Goal: Navigation & Orientation: Find specific page/section

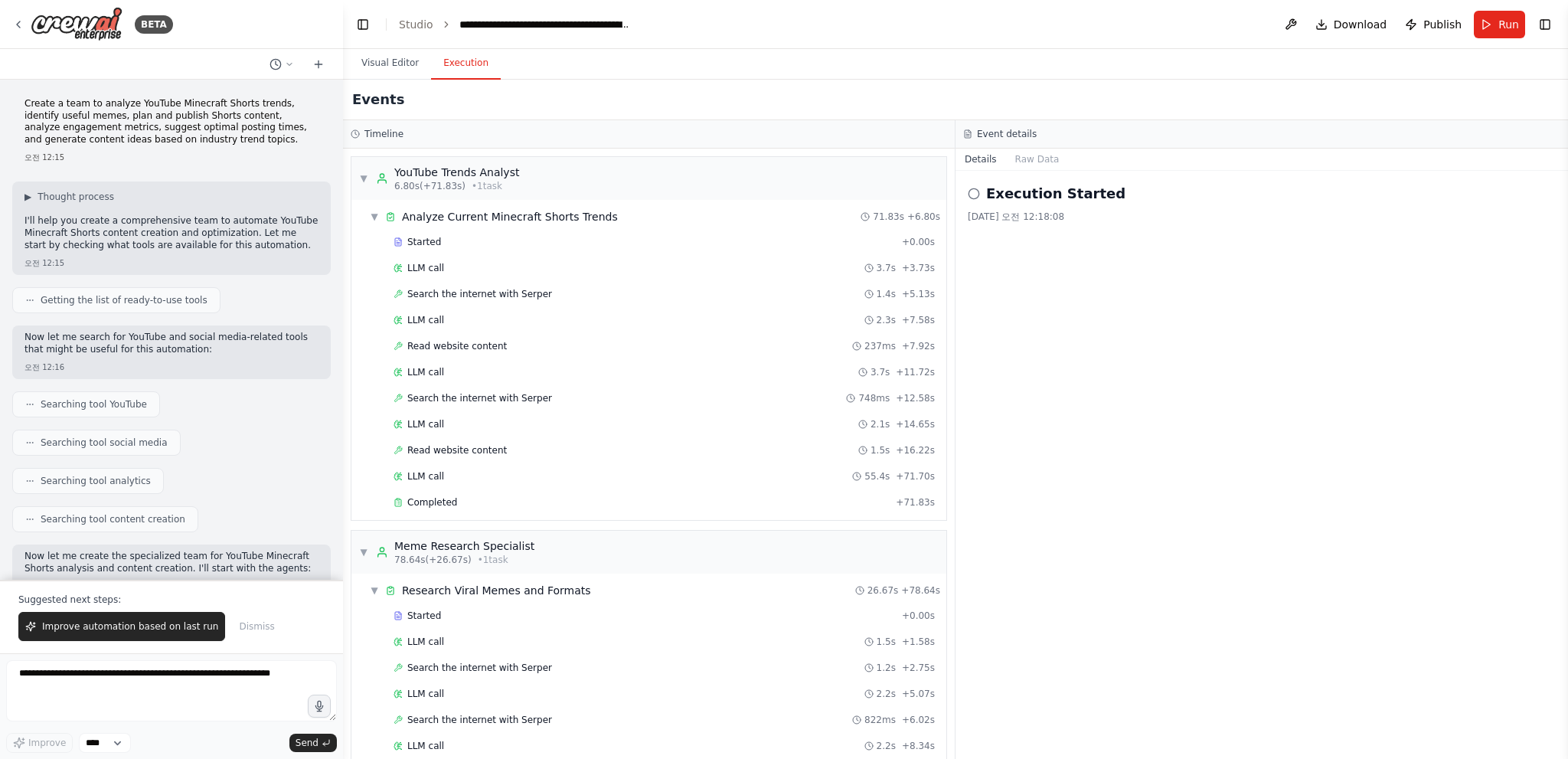
scroll to position [732, 0]
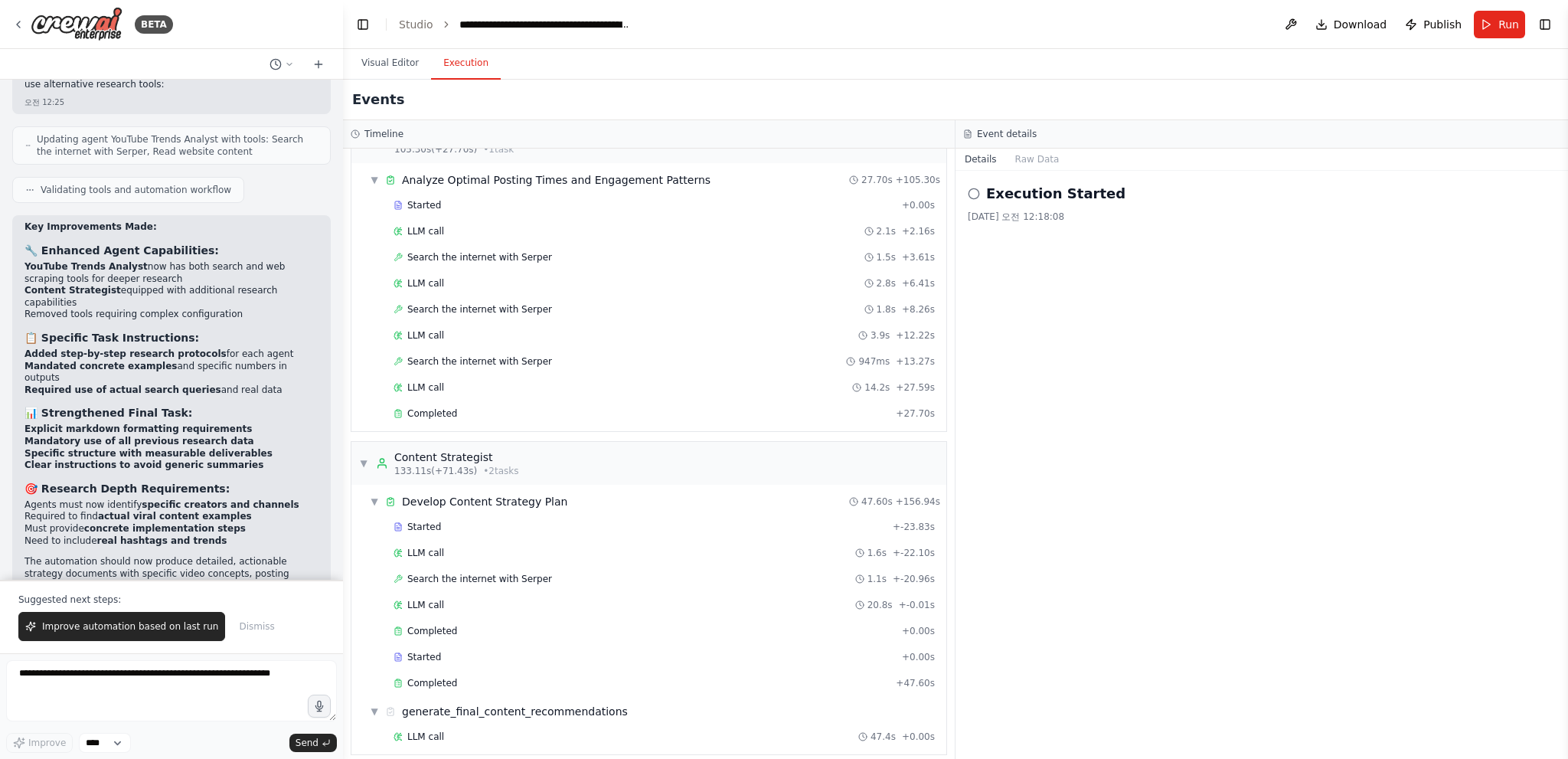
click at [163, 631] on span "Improve automation based on last run" at bounding box center [130, 626] width 176 height 12
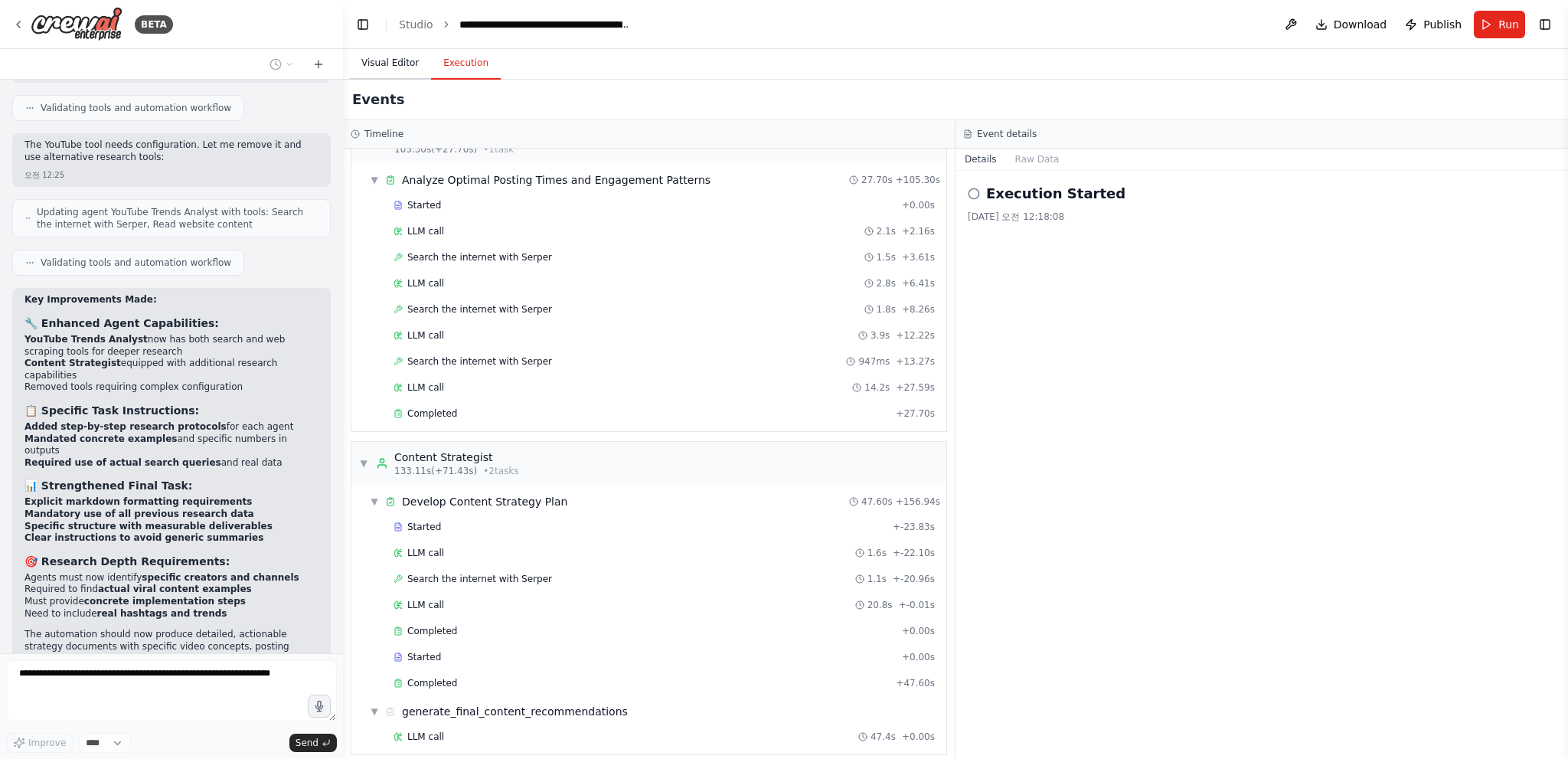
scroll to position [3893, 0]
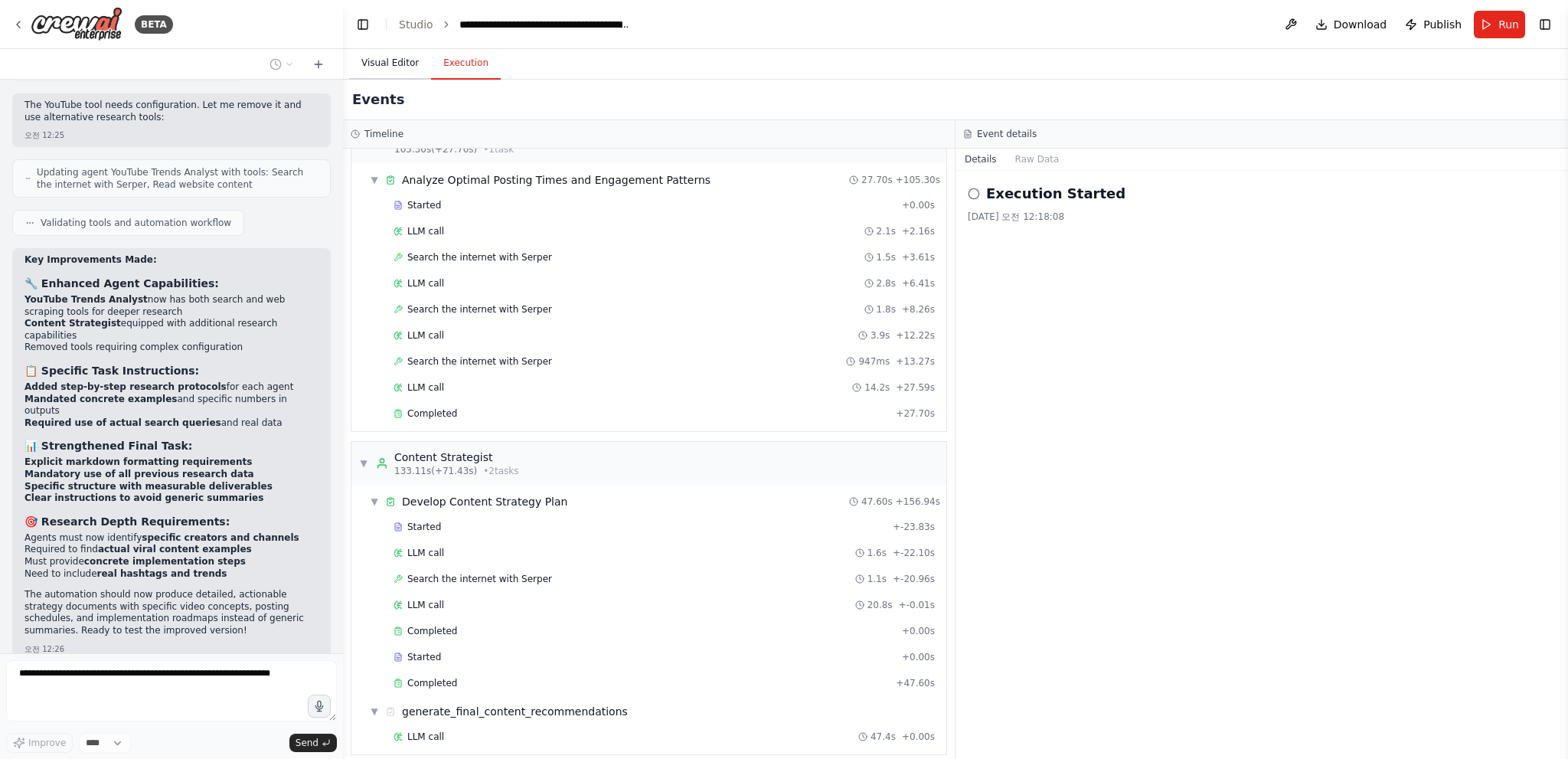
click at [377, 53] on button "Visual Editor" at bounding box center [390, 63] width 82 height 32
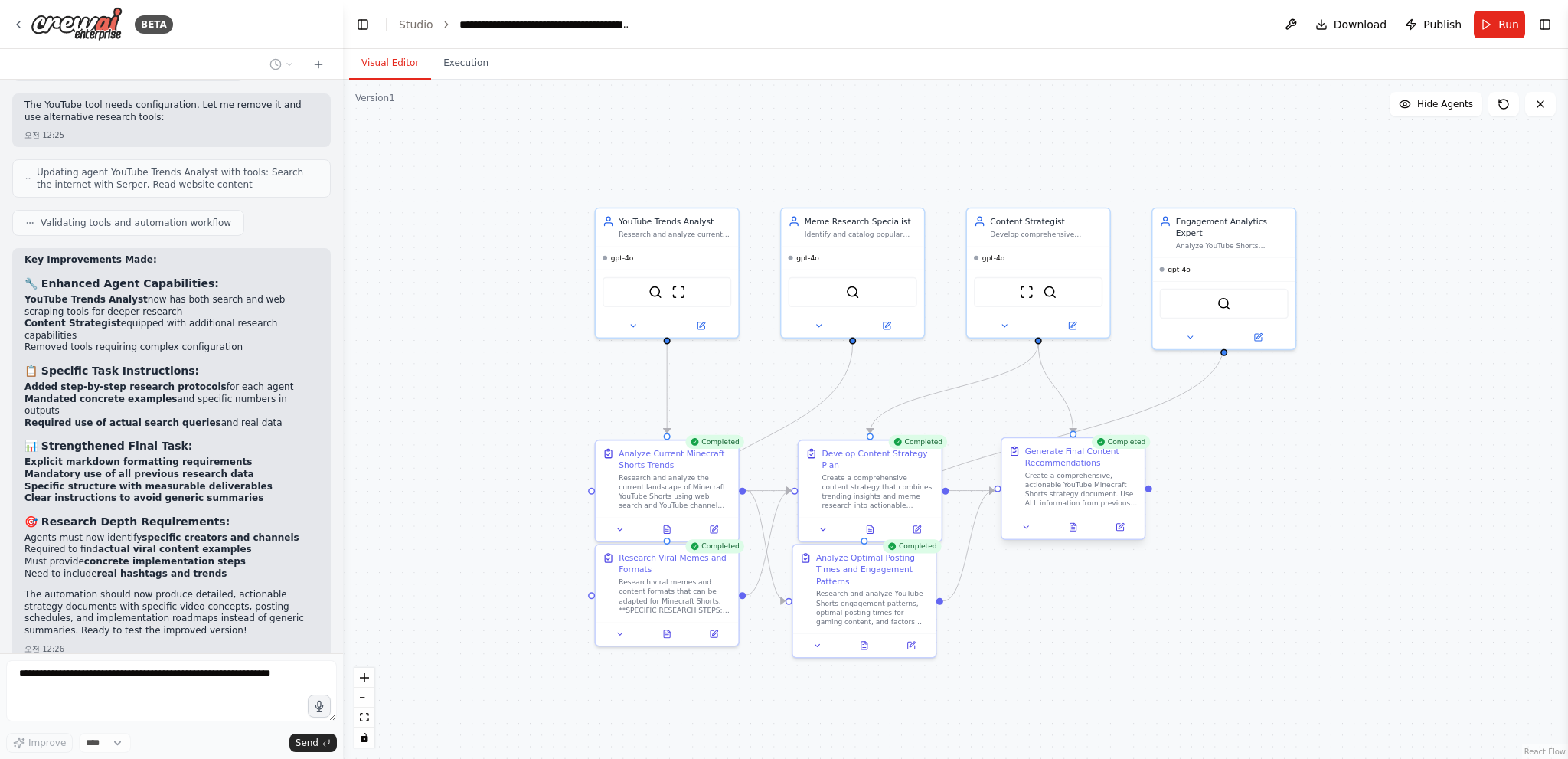
click at [1070, 538] on div "Generate Final Content Recommendations Create a comprehensive, actionable YouTu…" at bounding box center [1072, 488] width 144 height 103
click at [1075, 531] on button at bounding box center [1073, 527] width 49 height 14
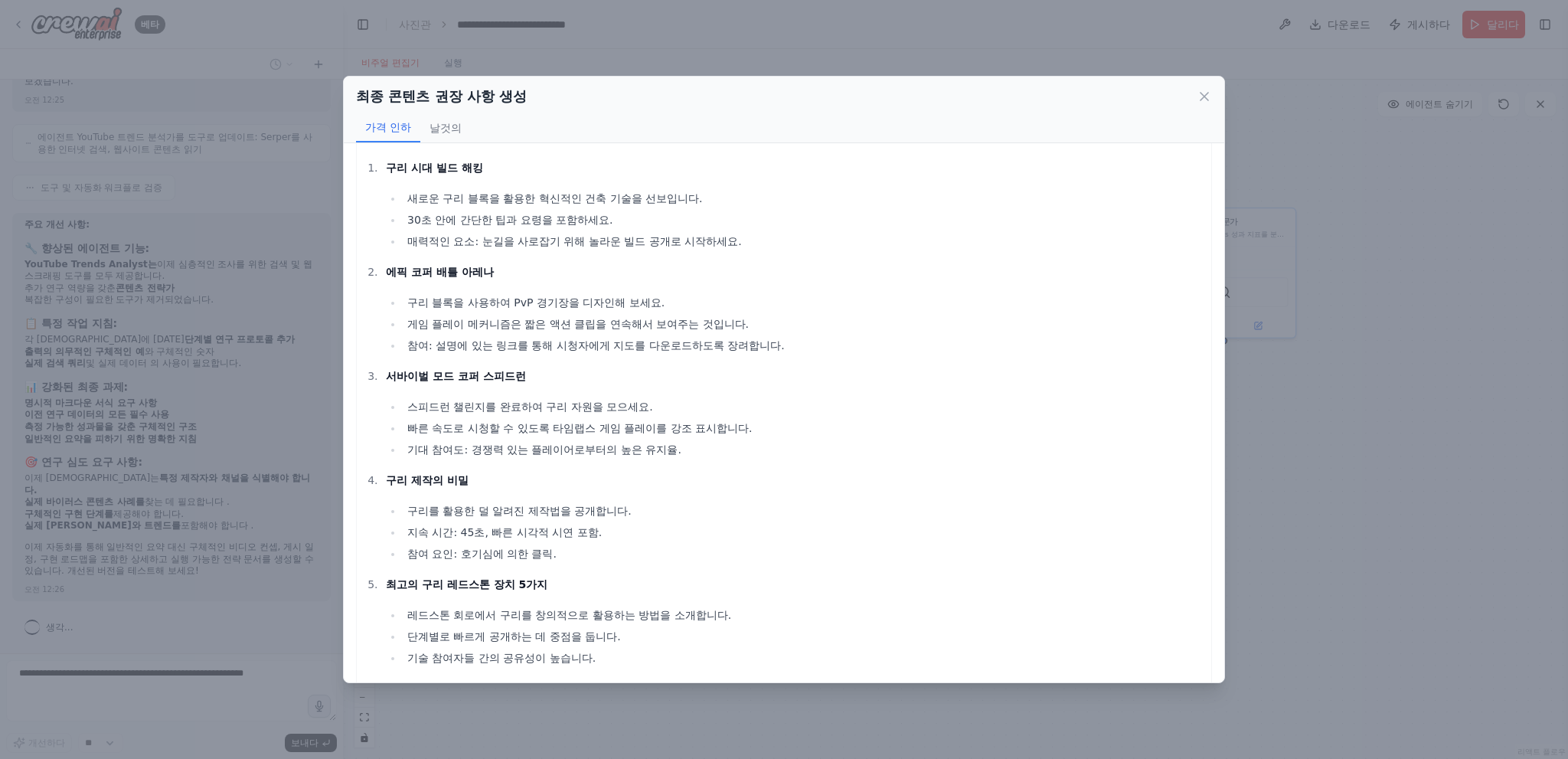
scroll to position [230, 0]
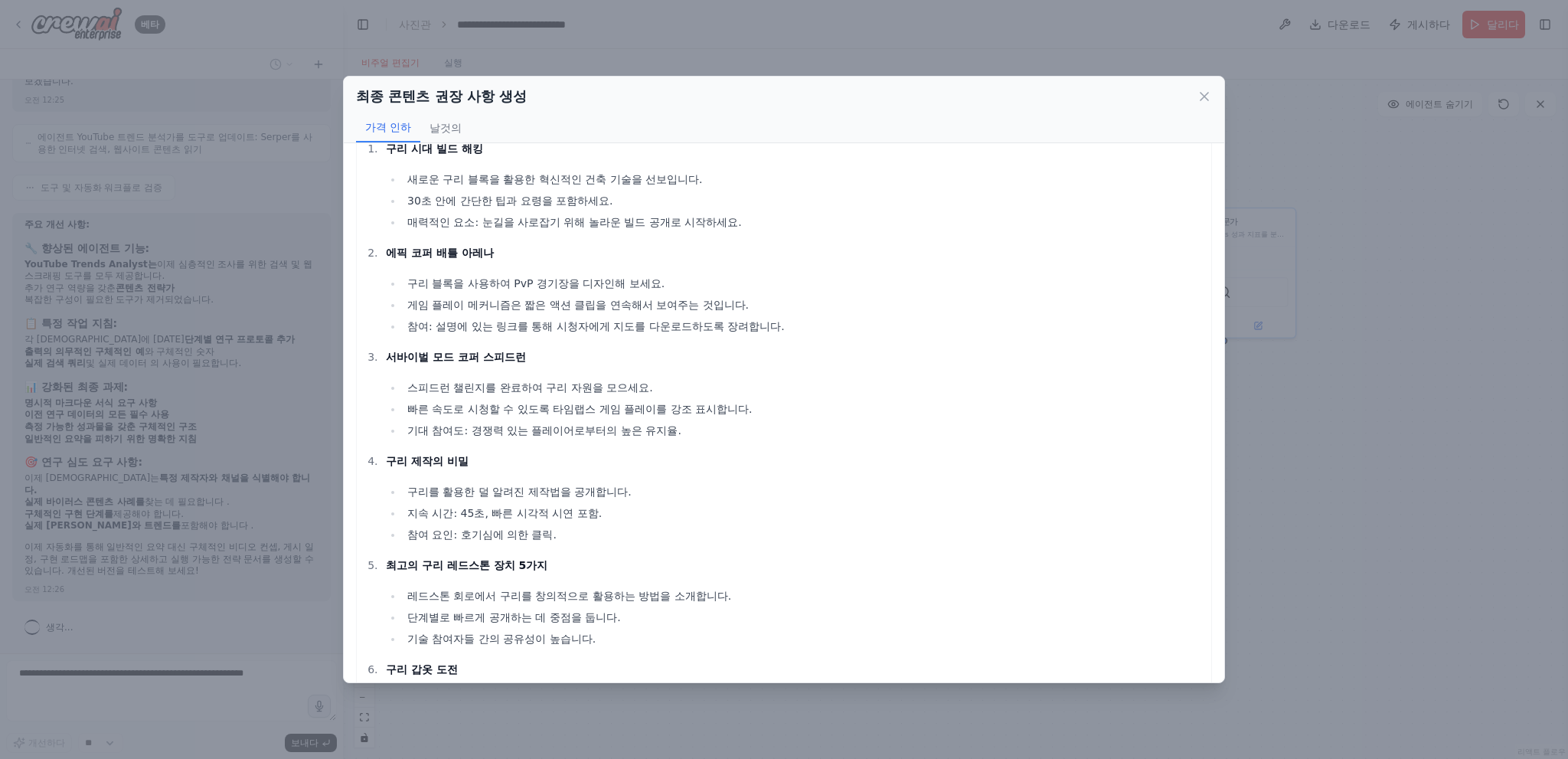
click at [896, 342] on ol "구리 시대 빌드 해킹 새로운 구리 블록을 활용한 혁신적인 건축 기술을 선보입니다. 30초 안에 간단한 팁과 요령을 포함하세요. 매력적인 요소:…" at bounding box center [784, 654] width 839 height 1030
click at [565, 394] on li "스피드런 챌린지를 완료하여 구리 자원을 모으세요." at bounding box center [804, 388] width 801 height 18
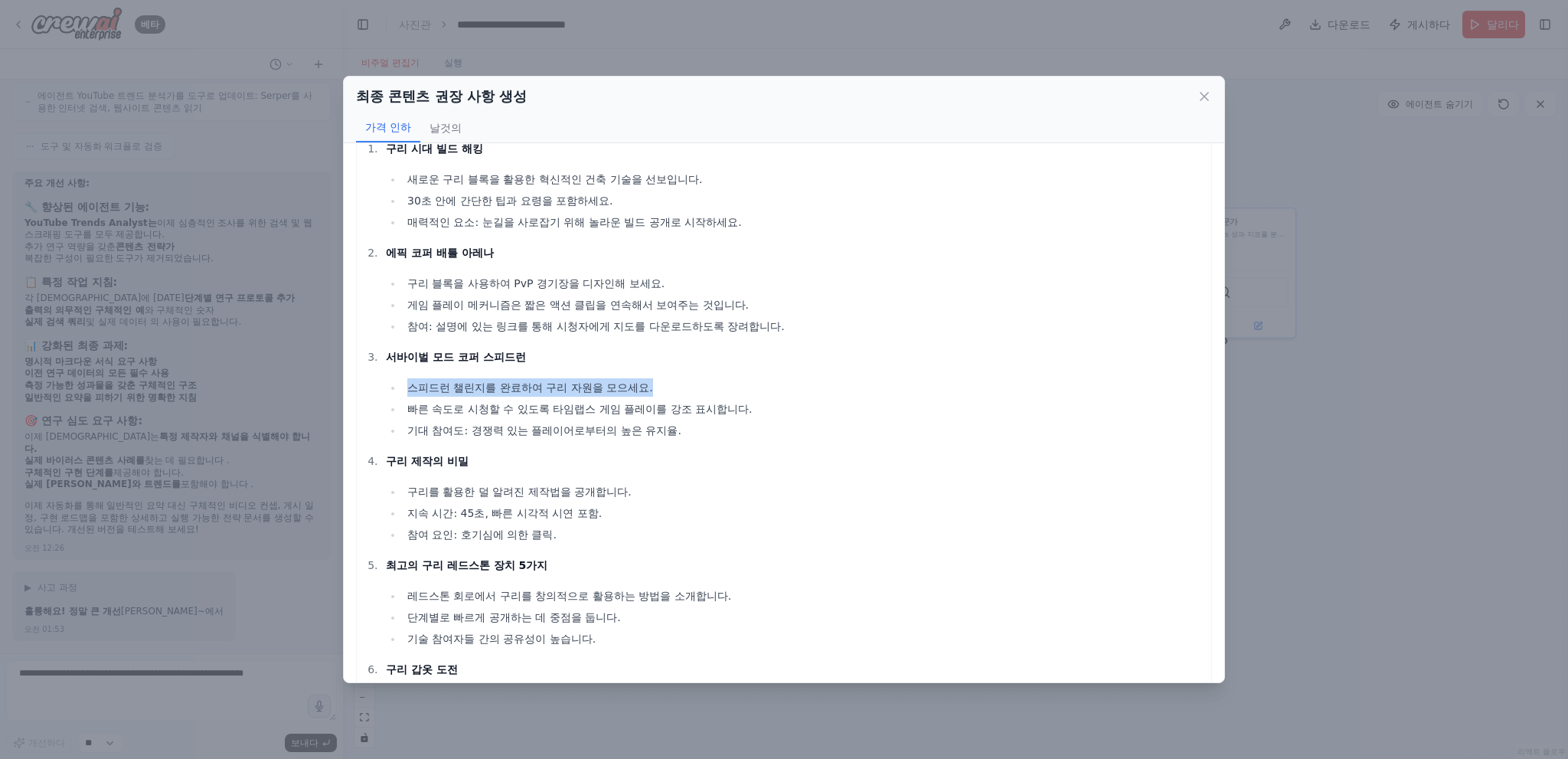
click at [565, 394] on li "스피드런 챌린지를 완료하여 구리 자원을 모으세요." at bounding box center [804, 388] width 801 height 18
click at [662, 388] on li "스피드런 챌린지를 완료하여 구리 자원을 모으세요." at bounding box center [804, 388] width 801 height 18
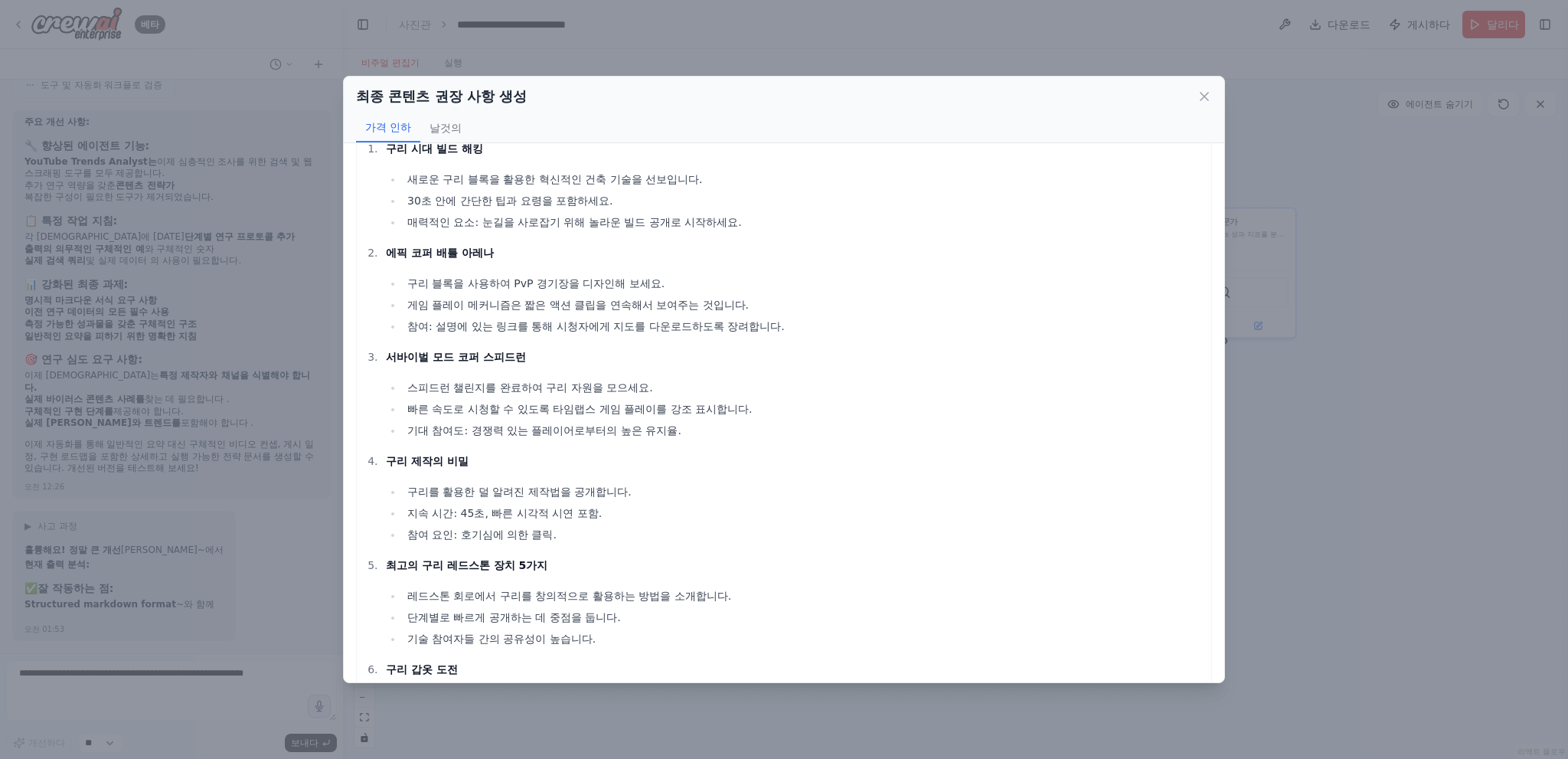
click at [662, 388] on li "스피드런 챌린지를 완료하여 구리 자원을 모으세요." at bounding box center [804, 388] width 801 height 18
click at [688, 411] on font "빠른 속도로 시청할 수 있도록 타임랩스 게임 플레이를 강조 표시합니다." at bounding box center [580, 409] width 345 height 12
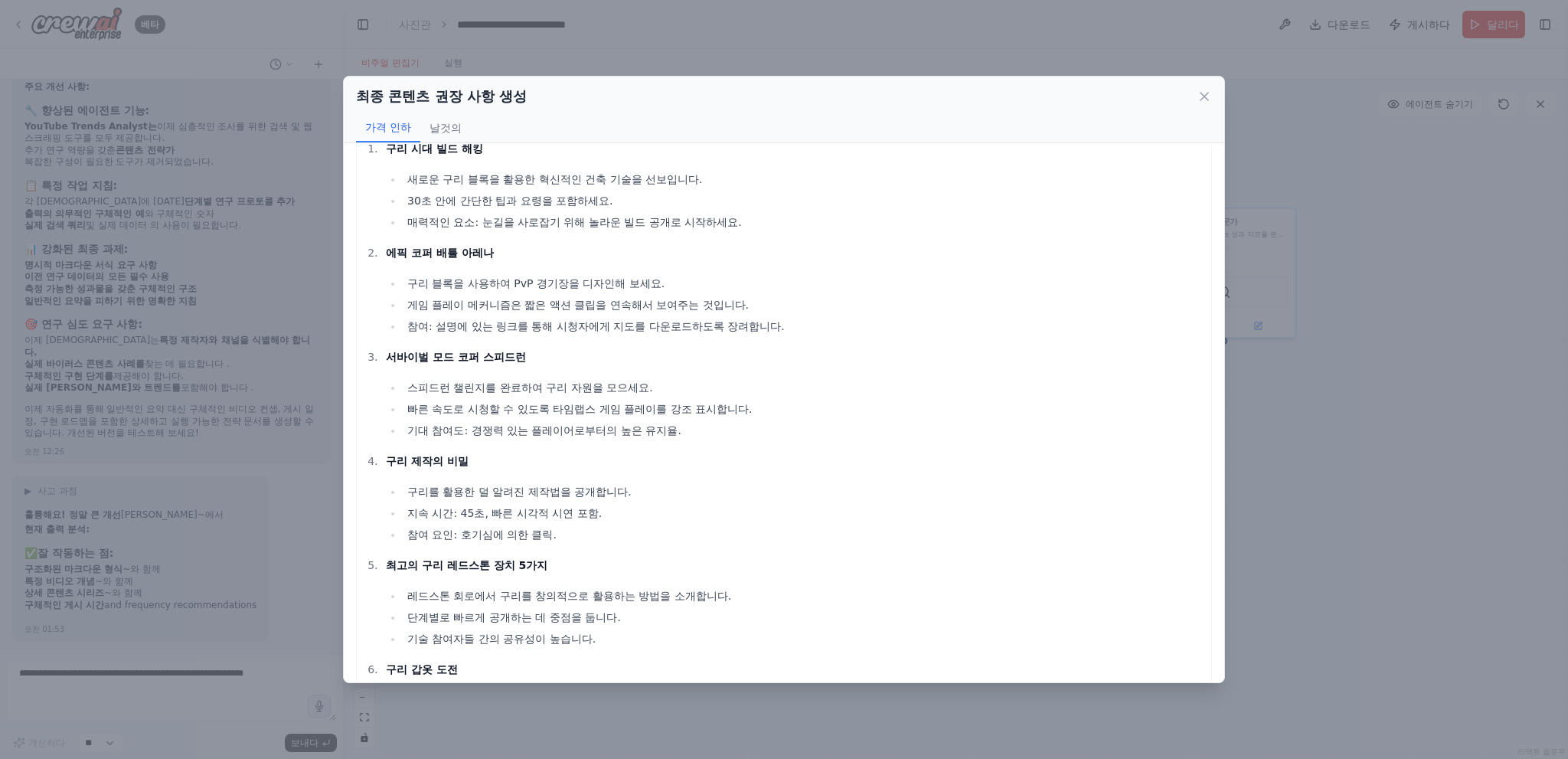
click at [738, 395] on li "스피드런 챌린지를 완료하여 구리 자원을 모으세요." at bounding box center [804, 388] width 801 height 18
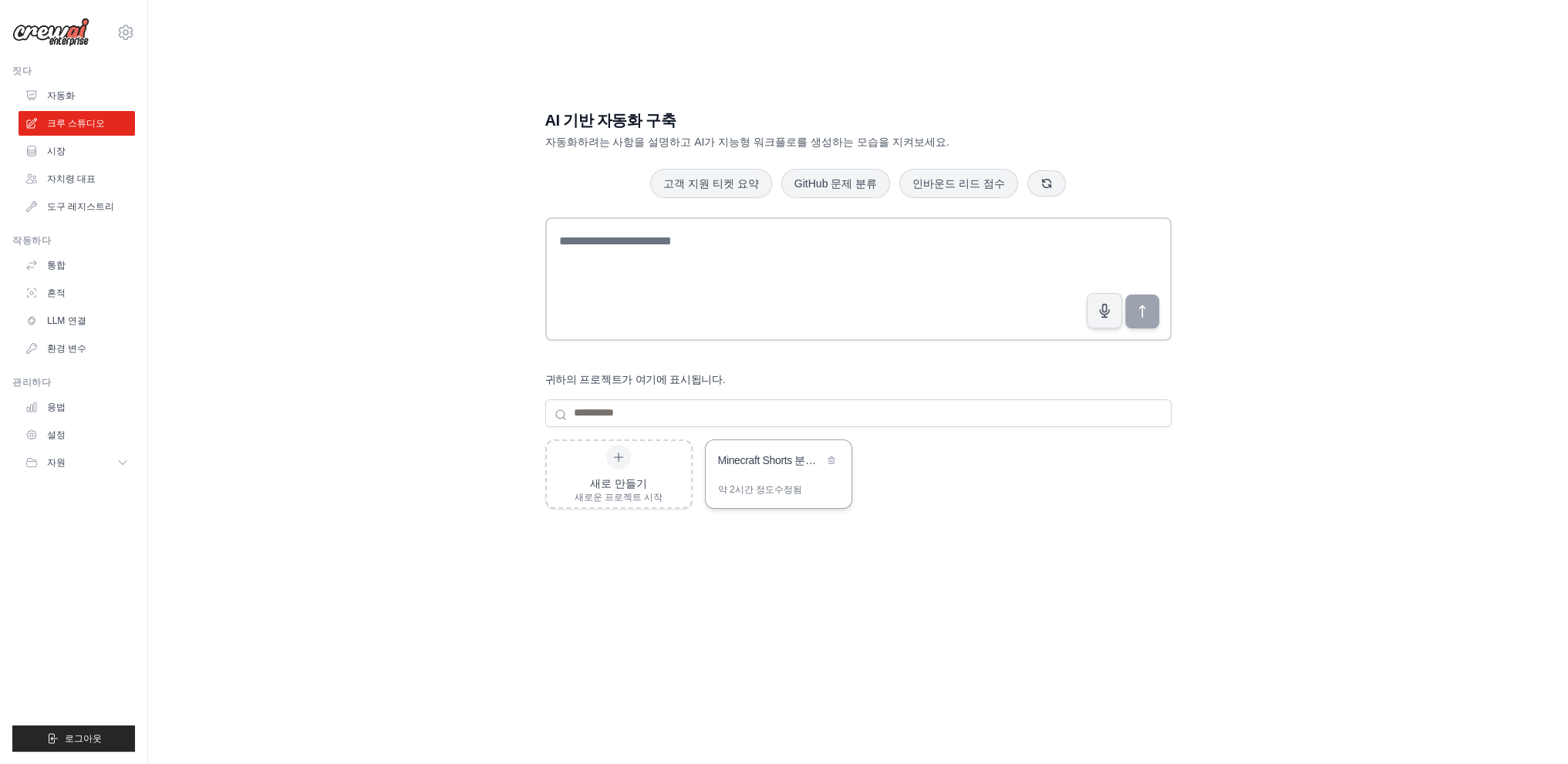
click at [799, 473] on div "Minecraft Shorts 분석 및 콘텐츠 전략" at bounding box center [778, 462] width 145 height 43
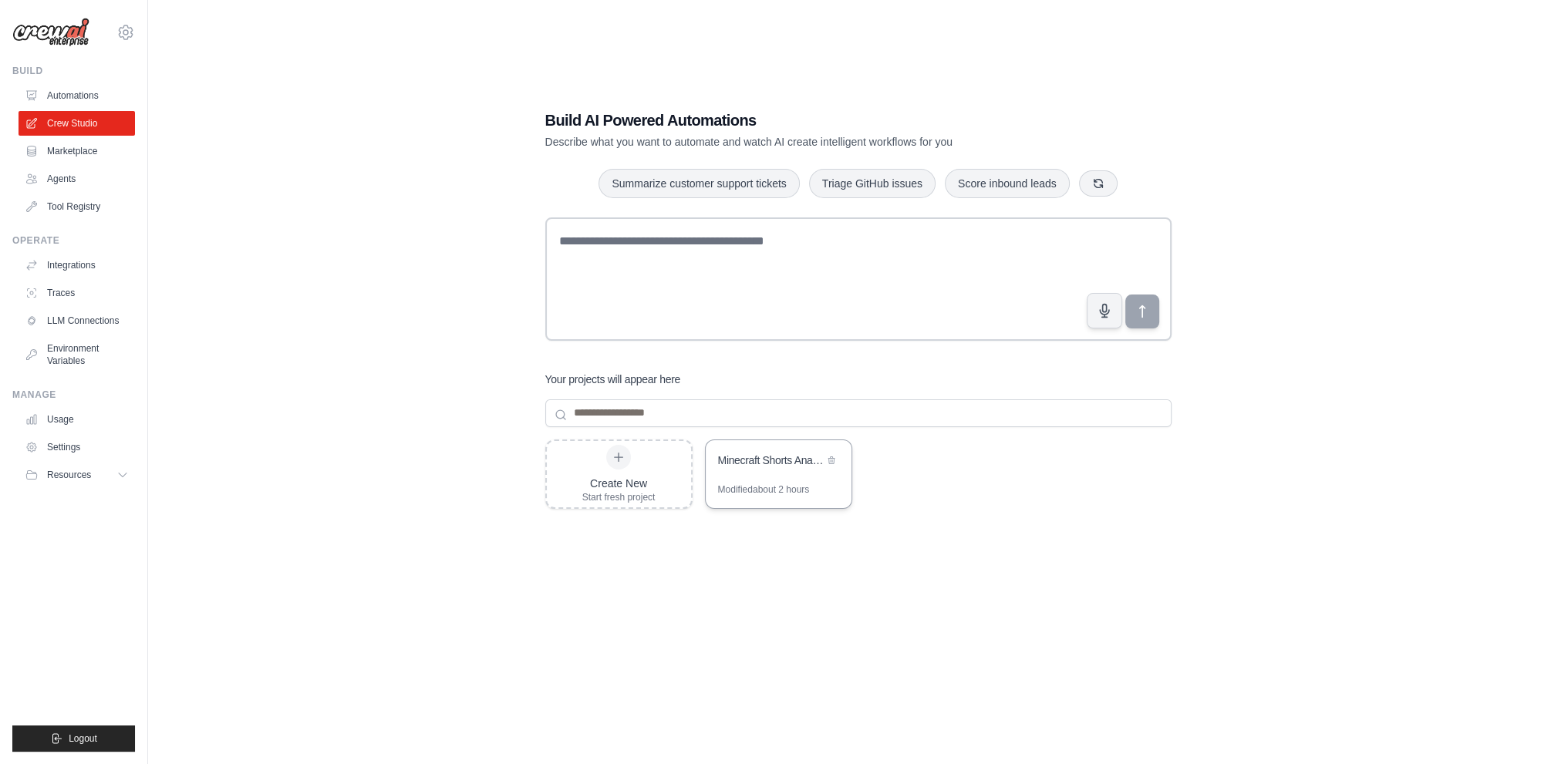
click at [784, 484] on div "Modified about 2 hours" at bounding box center [763, 489] width 91 height 12
click at [99, 208] on link "Tool Registry" at bounding box center [78, 207] width 116 height 25
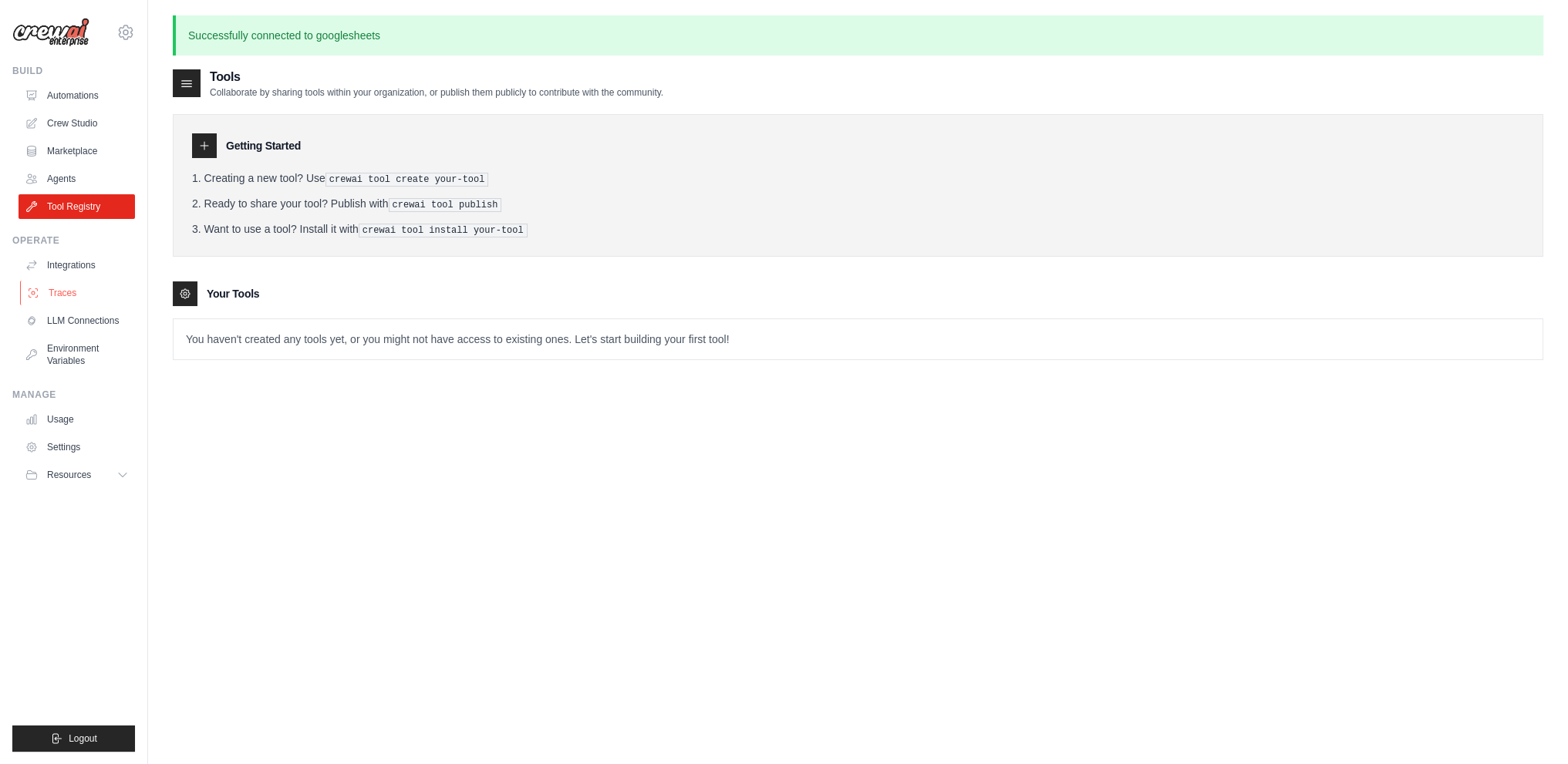
click at [91, 298] on link "Traces" at bounding box center [78, 292] width 116 height 25
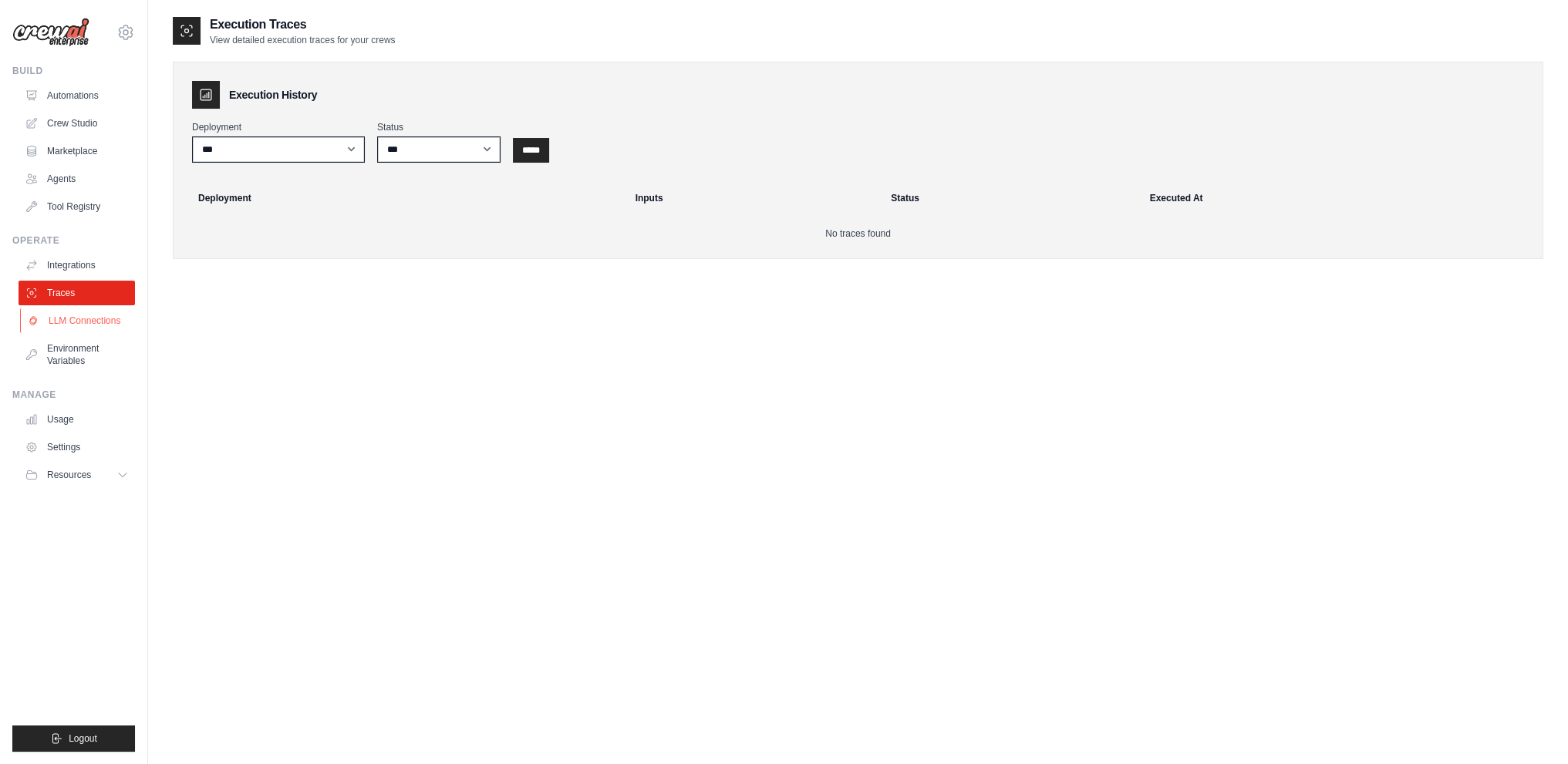
click at [90, 323] on link "LLM Connections" at bounding box center [78, 320] width 116 height 25
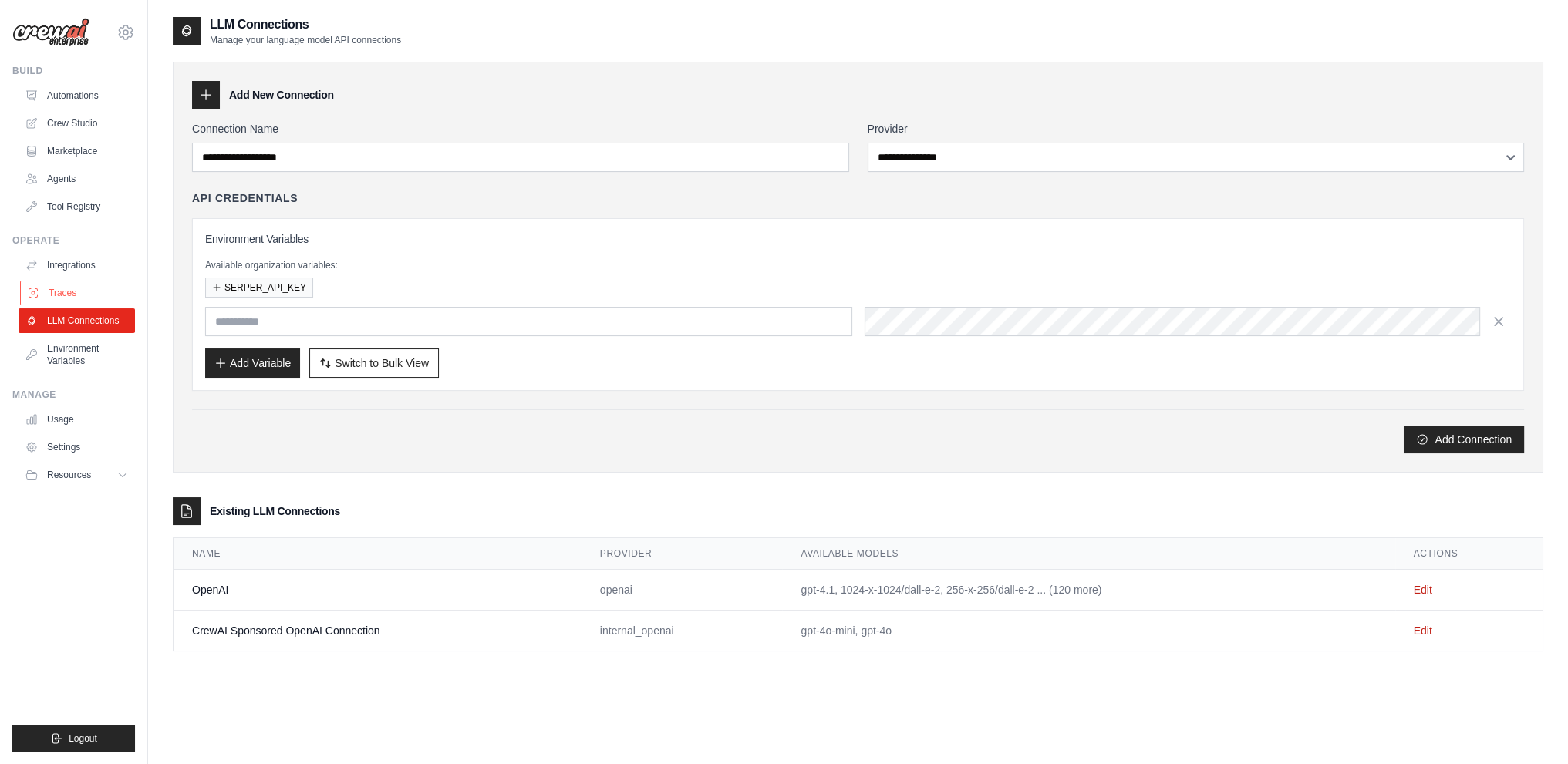
click at [96, 292] on link "Traces" at bounding box center [78, 292] width 116 height 25
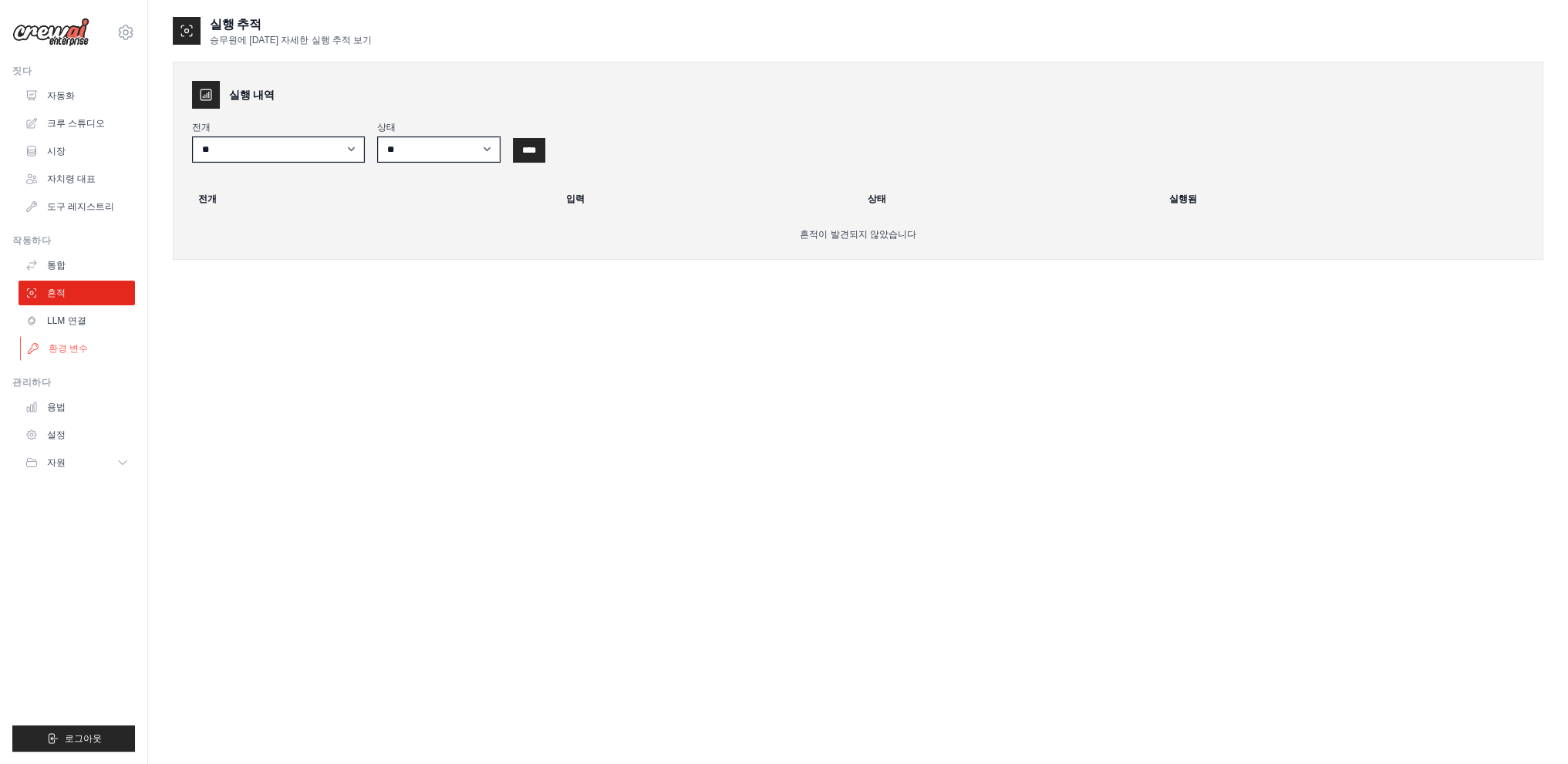
click at [80, 357] on link "환경 변수" at bounding box center [78, 348] width 116 height 25
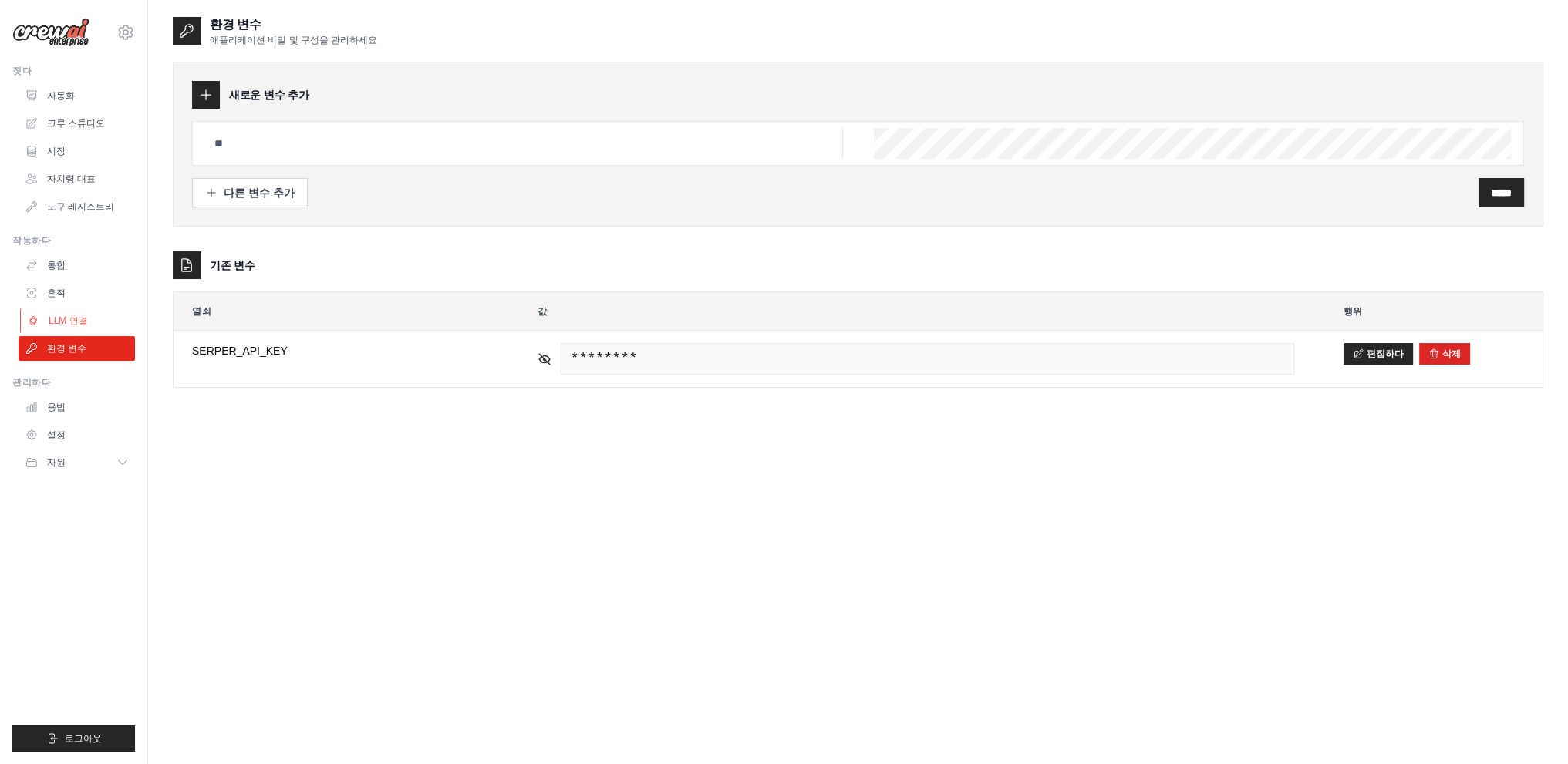
click at [90, 317] on link "LLM 연결" at bounding box center [78, 320] width 116 height 25
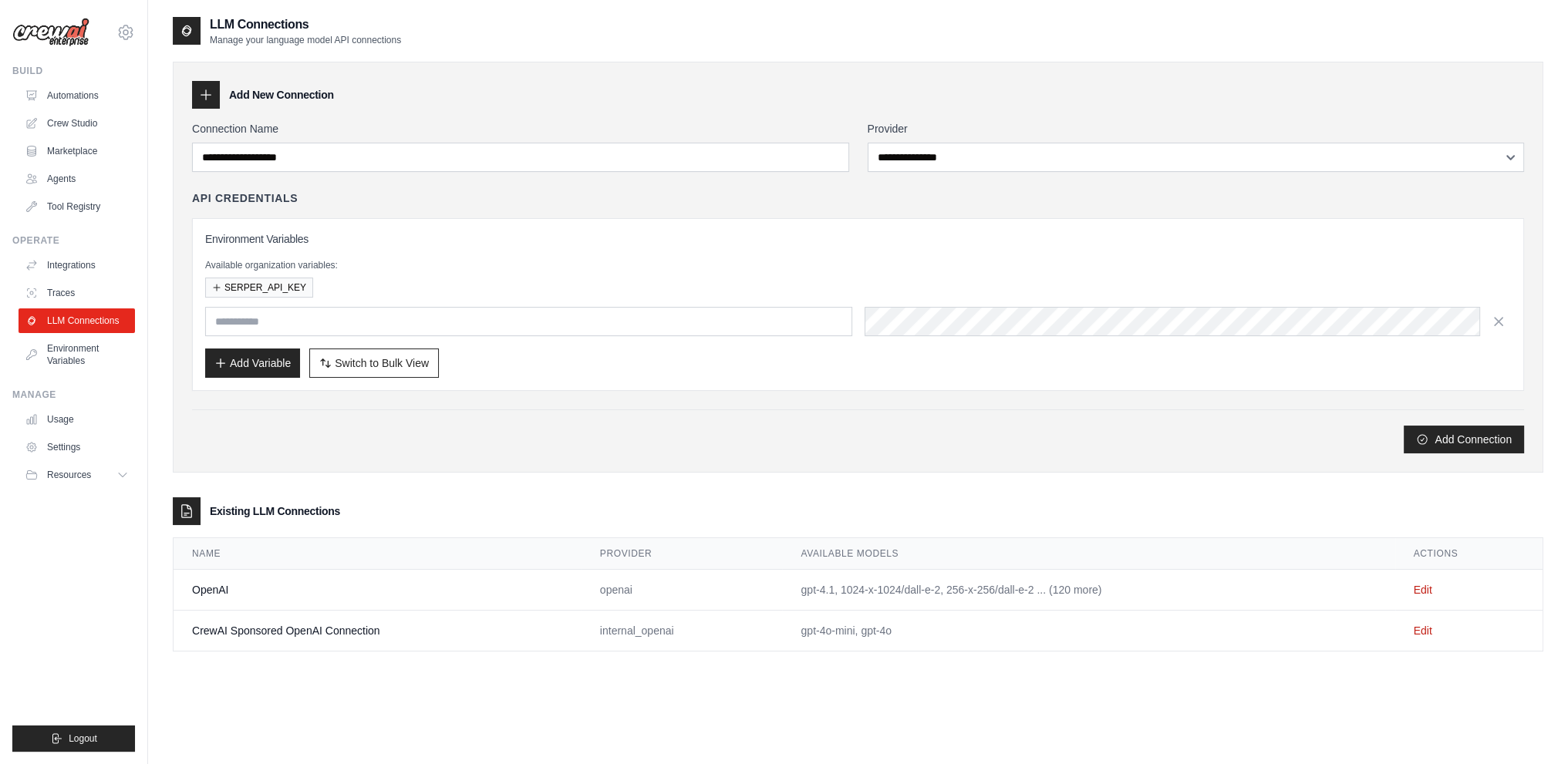
click at [96, 221] on ul "Build Automations Crew Studio Marketplace Agents" at bounding box center [73, 408] width 123 height 686
click at [106, 208] on link "Tool Registry" at bounding box center [78, 207] width 116 height 25
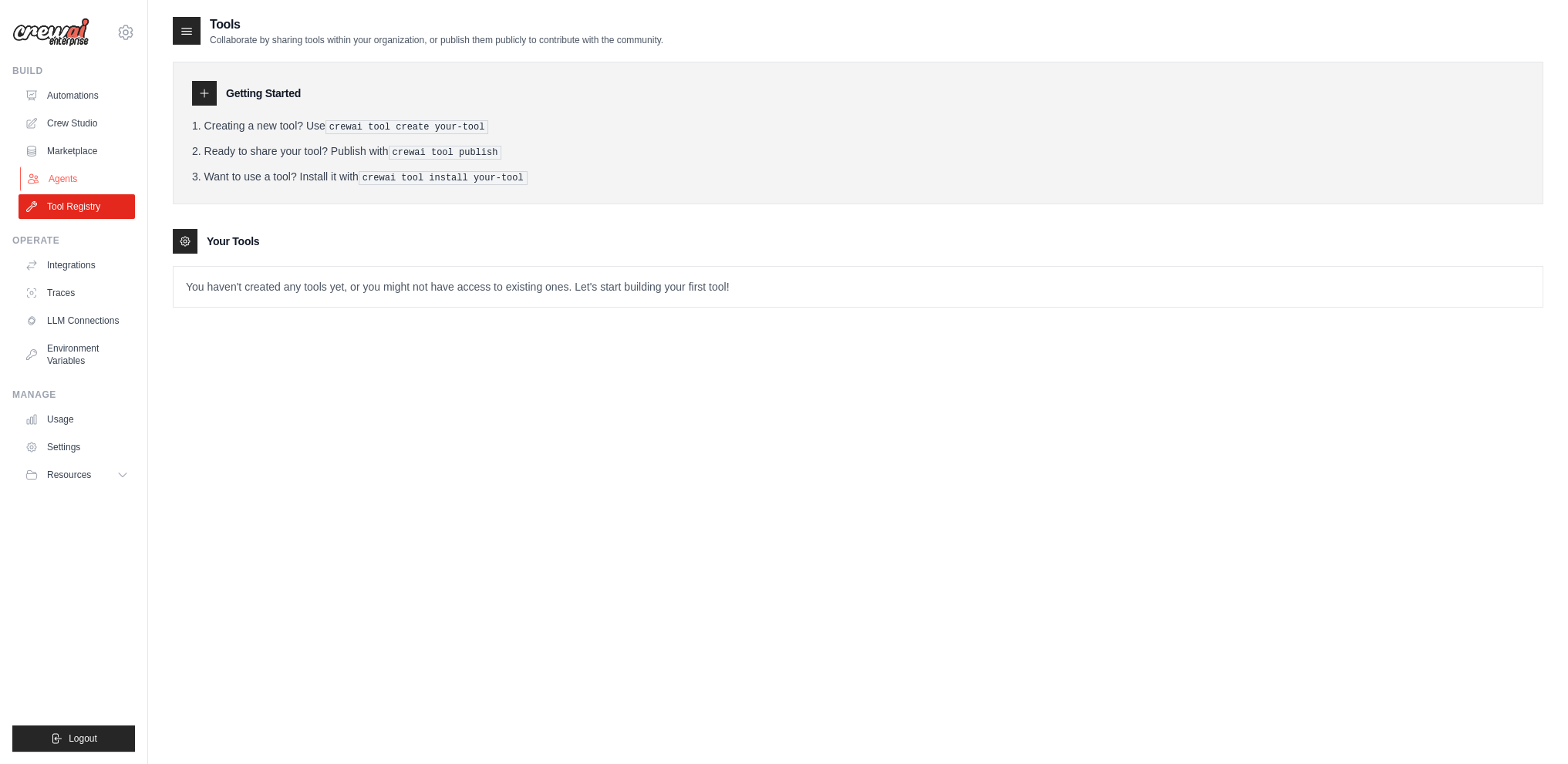
click at [113, 182] on link "Agents" at bounding box center [78, 178] width 116 height 25
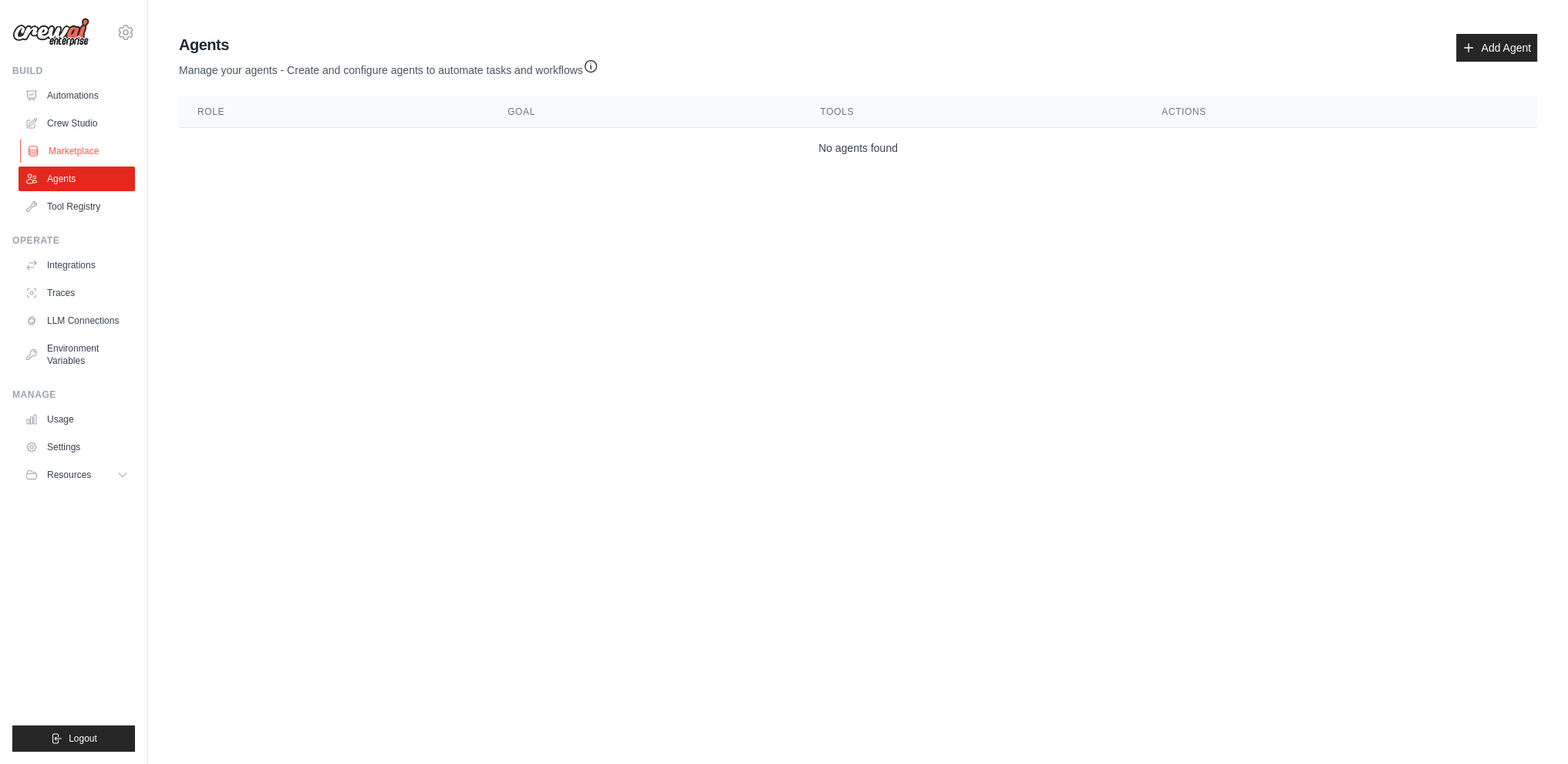
click at [108, 154] on link "Marketplace" at bounding box center [78, 151] width 116 height 25
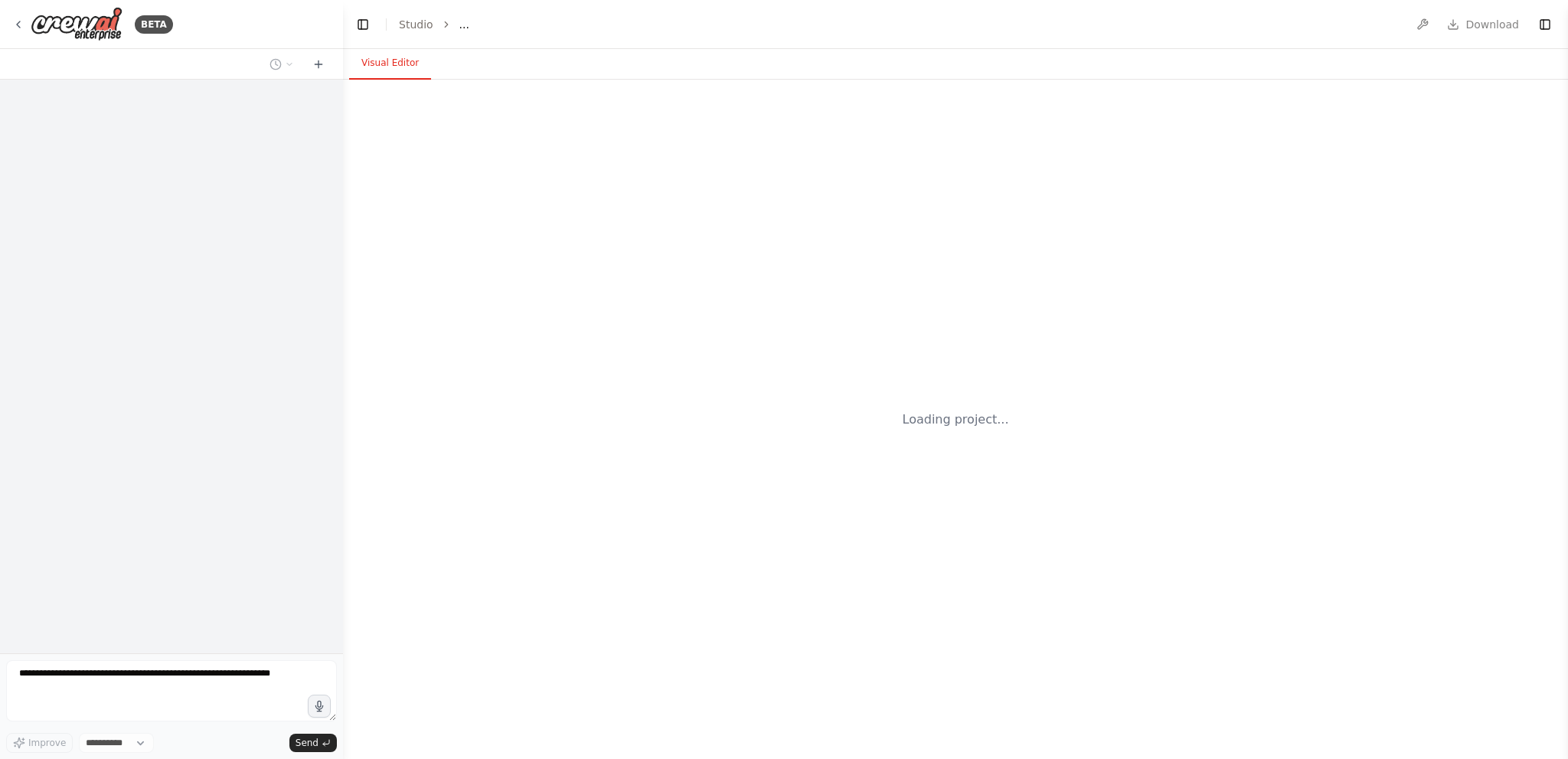
select select "****"
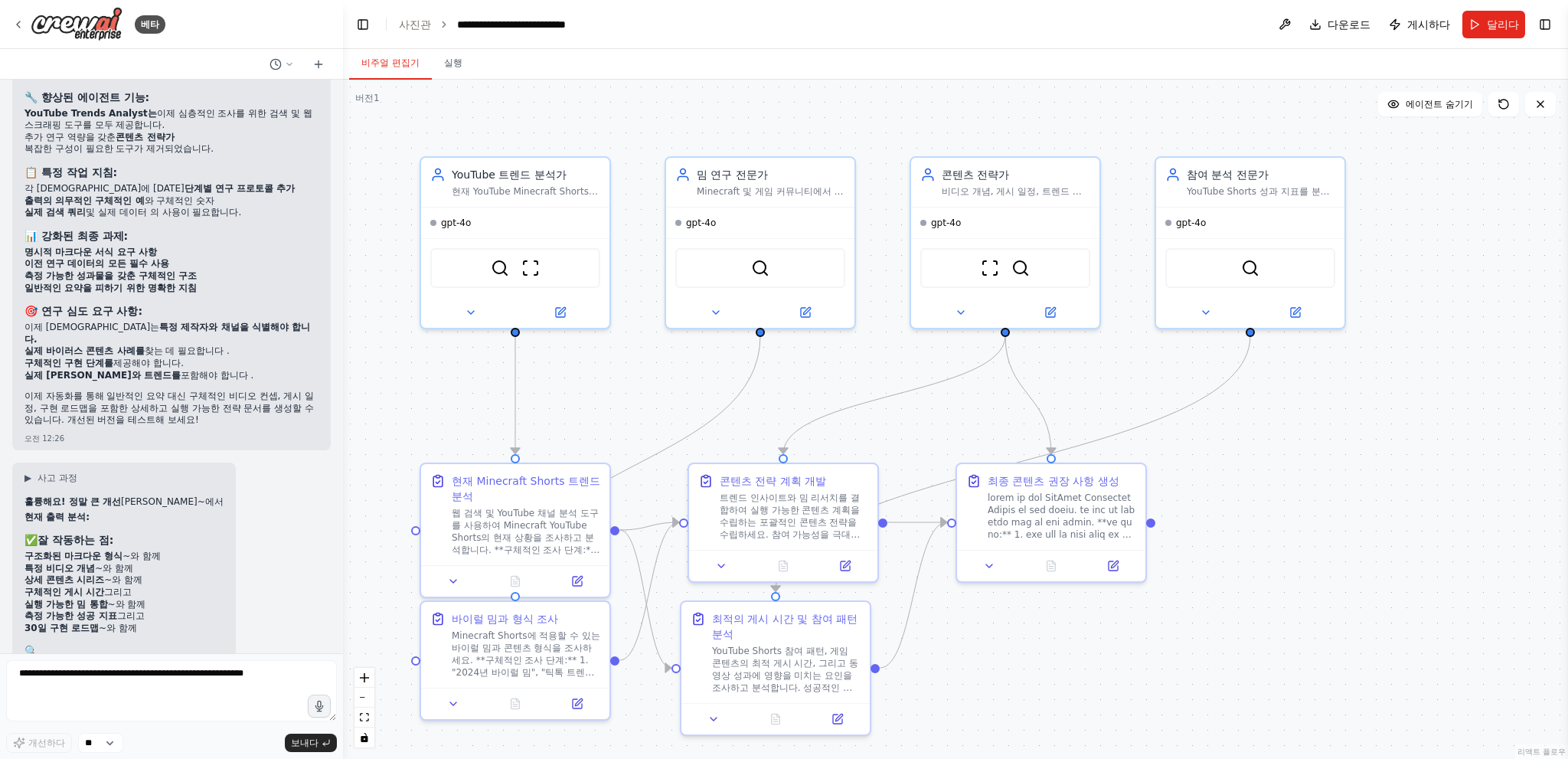
scroll to position [4097, 0]
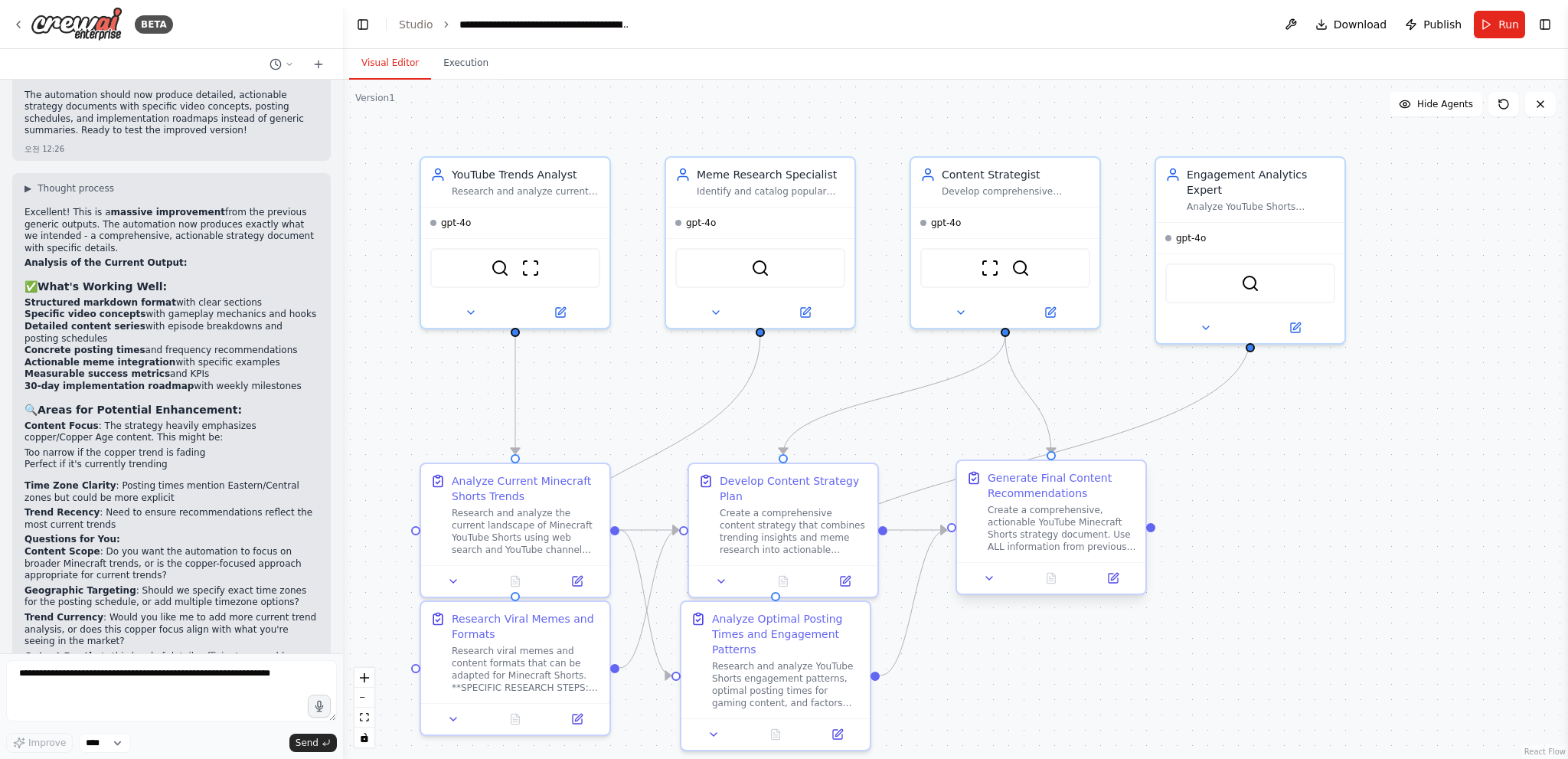
scroll to position [4477, 0]
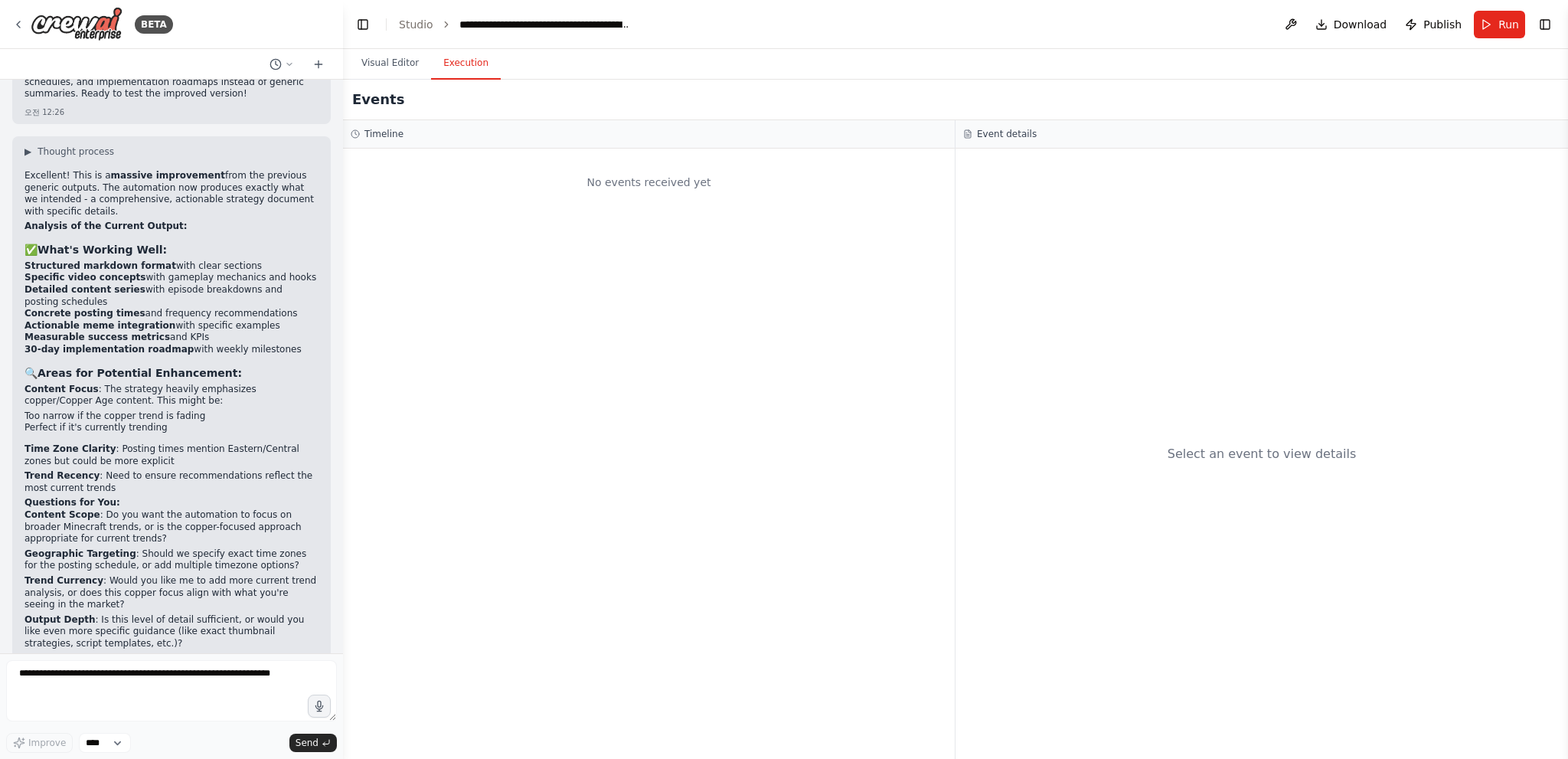
click at [444, 59] on button "Execution" at bounding box center [466, 63] width 70 height 32
click at [19, 16] on div "BETA" at bounding box center [92, 25] width 161 height 34
